Goal: Navigation & Orientation: Find specific page/section

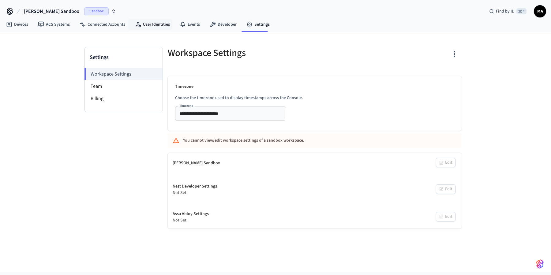
click at [133, 28] on link "User Identities" at bounding box center [152, 24] width 45 height 11
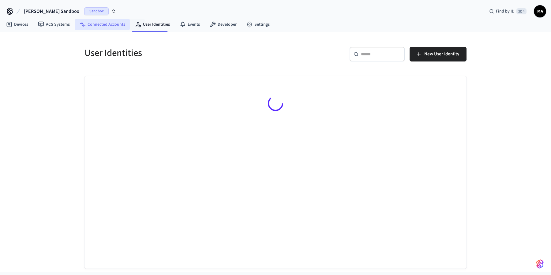
click at [111, 26] on link "Connected Accounts" at bounding box center [102, 24] width 55 height 11
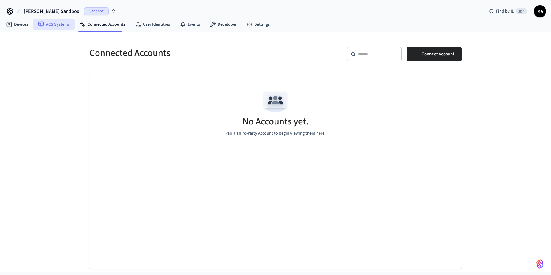
click at [53, 28] on link "ACS Systems" at bounding box center [54, 24] width 42 height 11
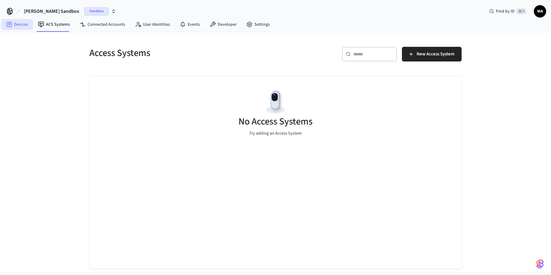
click at [9, 20] on link "Devices" at bounding box center [17, 24] width 32 height 11
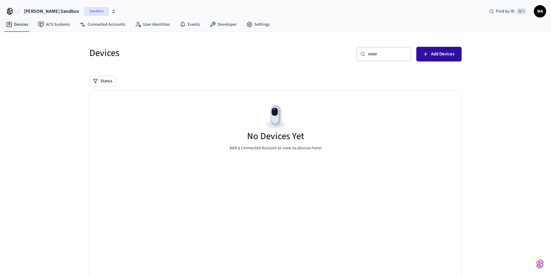
click at [437, 56] on span "Add Devices" at bounding box center [442, 54] width 23 height 8
click at [54, 23] on link "ACS Systems" at bounding box center [54, 24] width 42 height 11
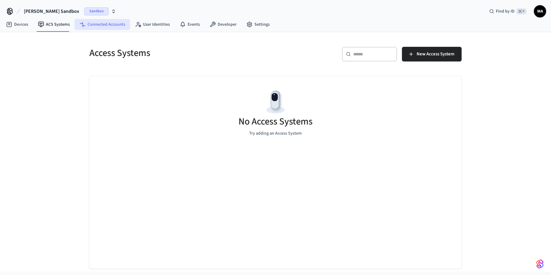
click at [85, 26] on link "Connected Accounts" at bounding box center [102, 24] width 55 height 11
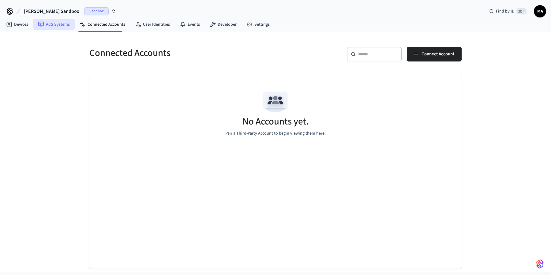
click at [71, 25] on link "ACS Systems" at bounding box center [54, 24] width 42 height 11
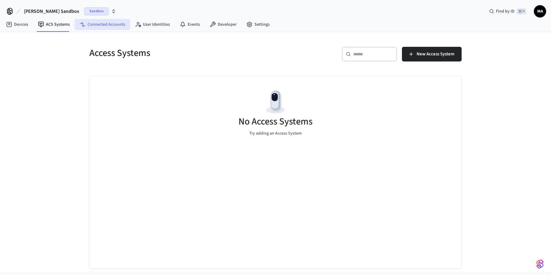
click at [93, 27] on link "Connected Accounts" at bounding box center [102, 24] width 55 height 11
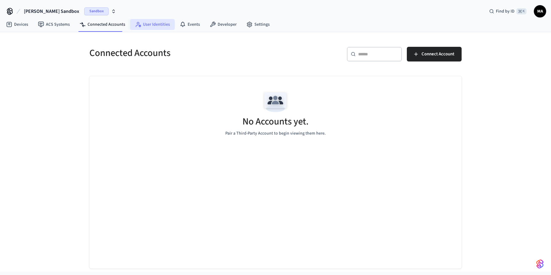
click at [149, 28] on link "User Identities" at bounding box center [152, 24] width 45 height 11
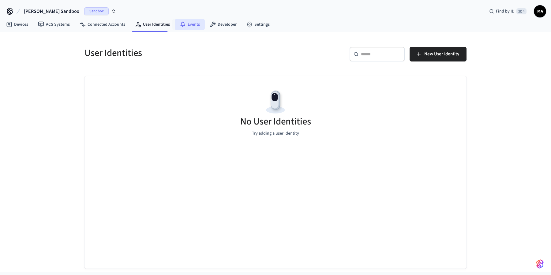
click at [198, 24] on link "Events" at bounding box center [190, 24] width 30 height 11
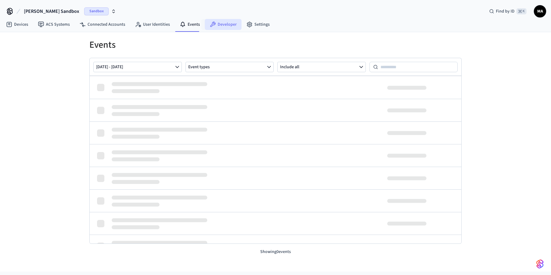
click at [215, 24] on link "Developer" at bounding box center [223, 24] width 37 height 11
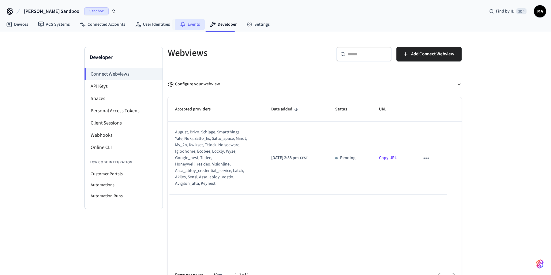
click at [187, 23] on link "Events" at bounding box center [190, 24] width 30 height 11
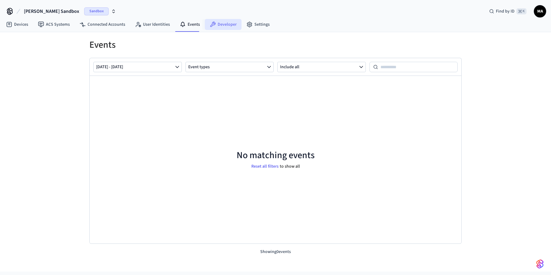
click at [213, 23] on link "Developer" at bounding box center [223, 24] width 37 height 11
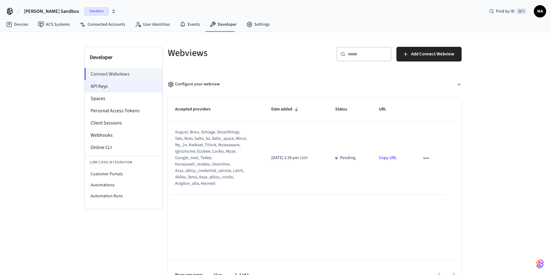
click at [138, 89] on li "API Keys" at bounding box center [124, 86] width 78 height 12
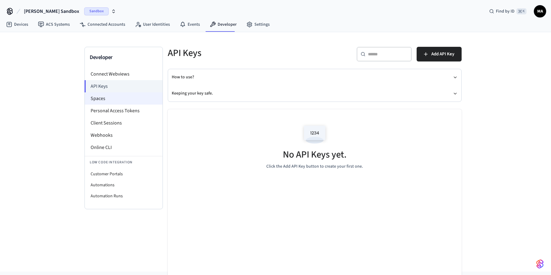
click at [132, 103] on li "Spaces" at bounding box center [124, 98] width 78 height 12
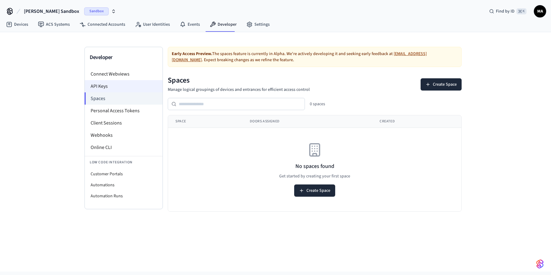
click at [134, 83] on li "API Keys" at bounding box center [124, 86] width 78 height 12
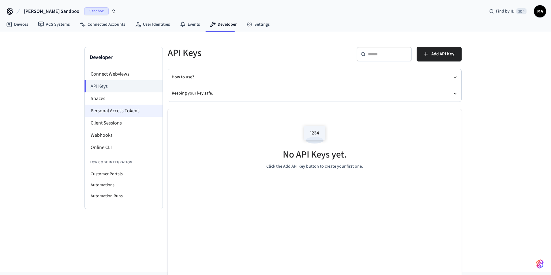
click at [125, 106] on li "Personal Access Tokens" at bounding box center [124, 111] width 78 height 12
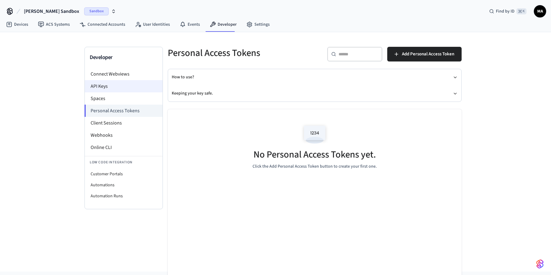
click at [123, 89] on li "API Keys" at bounding box center [124, 86] width 78 height 12
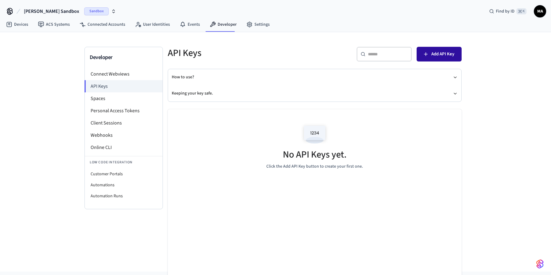
click at [454, 56] on span "Add API Key" at bounding box center [442, 54] width 23 height 8
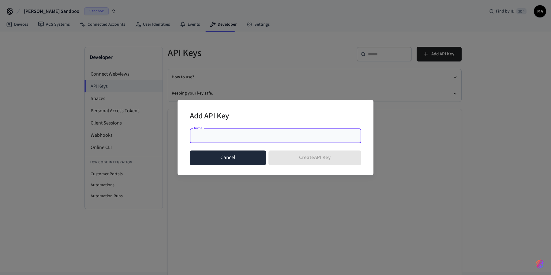
click at [245, 160] on button "Cancel" at bounding box center [228, 158] width 76 height 15
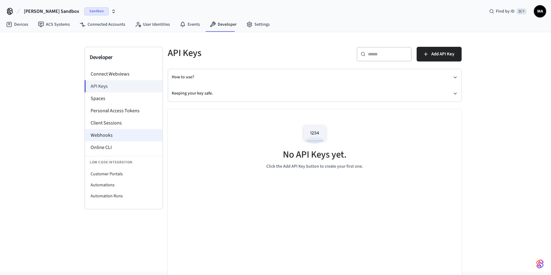
click at [128, 133] on li "Webhooks" at bounding box center [124, 135] width 78 height 12
click at [121, 144] on li "Online CLI" at bounding box center [124, 147] width 78 height 12
